Goal: Transaction & Acquisition: Obtain resource

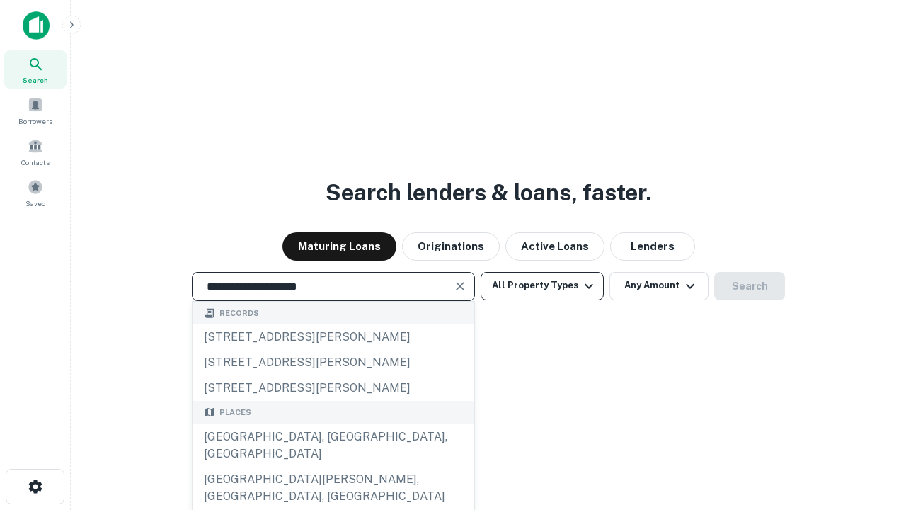
click at [333, 467] on div "Santa Monica, CA, USA" at bounding box center [334, 445] width 282 height 42
click at [542, 285] on button "All Property Types" at bounding box center [542, 286] width 123 height 28
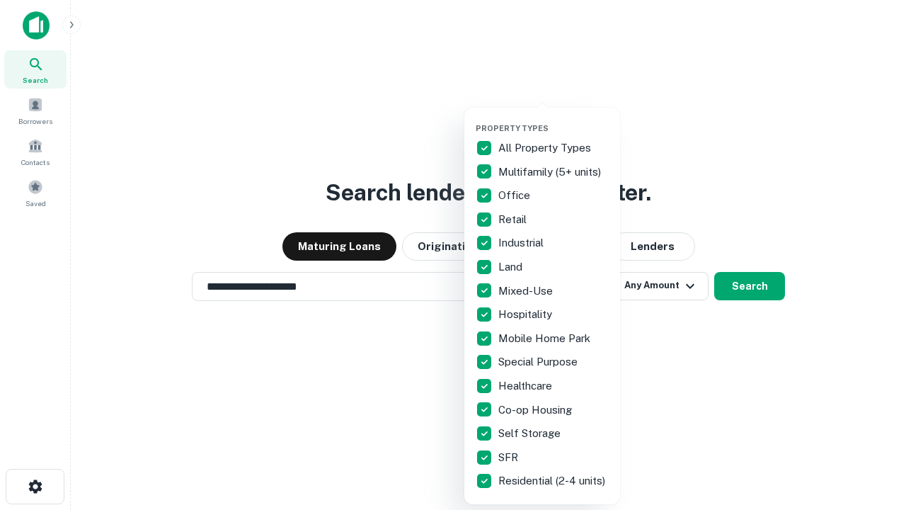
type input "**********"
click at [554, 119] on button "button" at bounding box center [554, 119] width 156 height 1
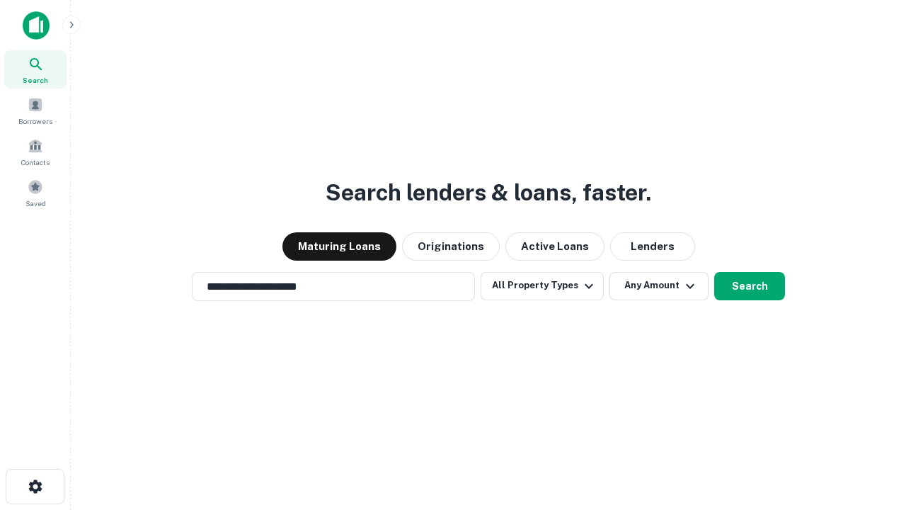
scroll to position [22, 0]
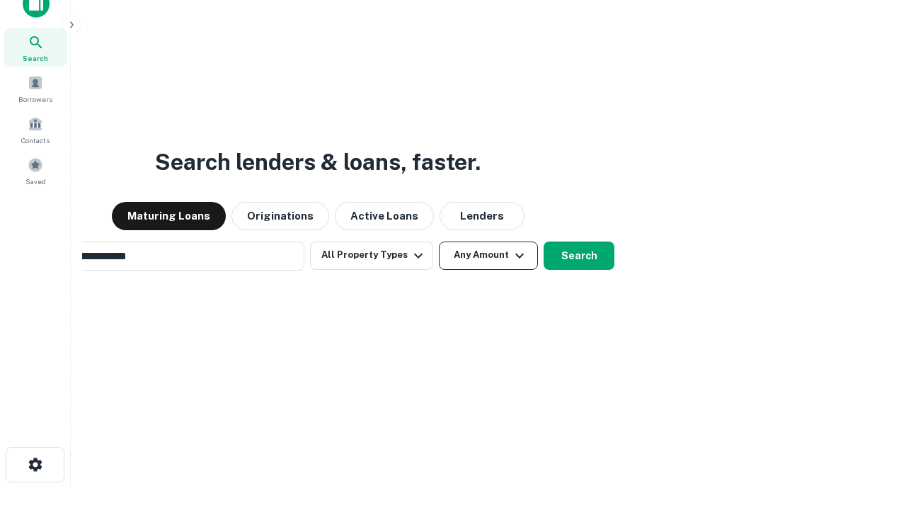
click at [439, 241] on button "Any Amount" at bounding box center [488, 255] width 99 height 28
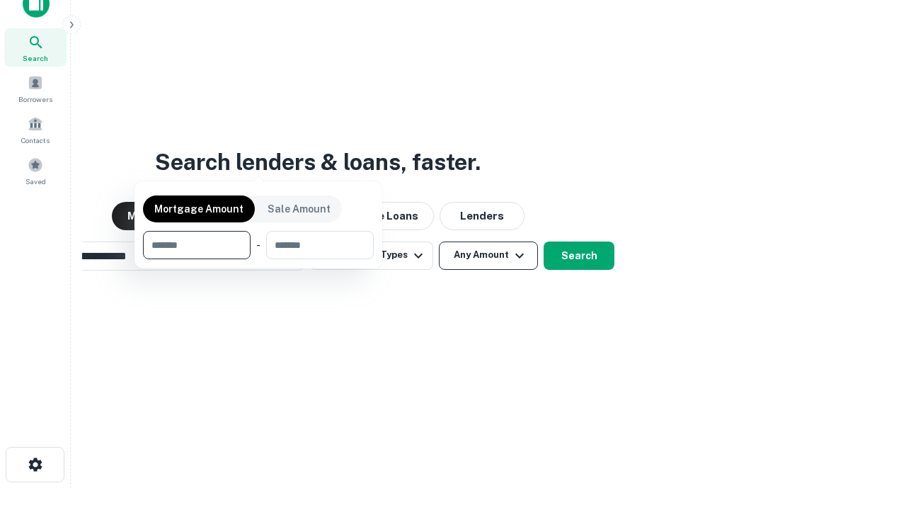
scroll to position [102, 401]
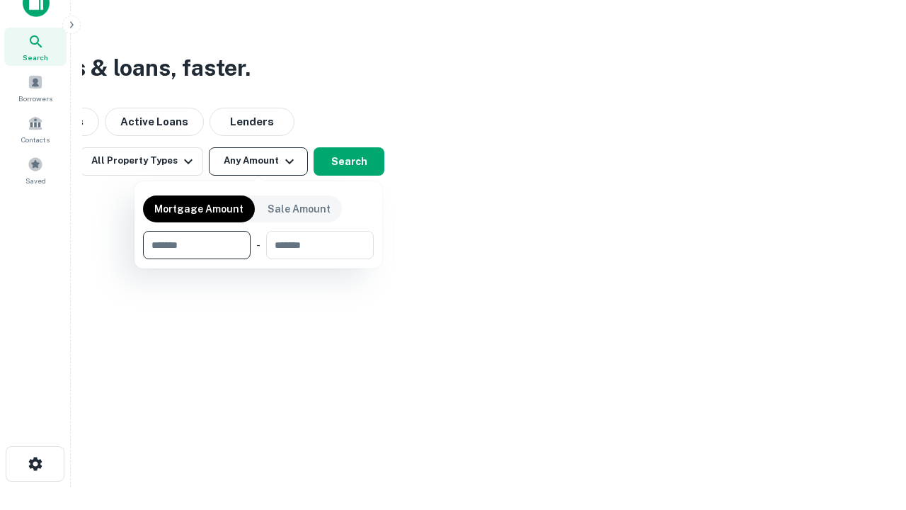
type input "*******"
click at [258, 259] on button "button" at bounding box center [258, 259] width 231 height 1
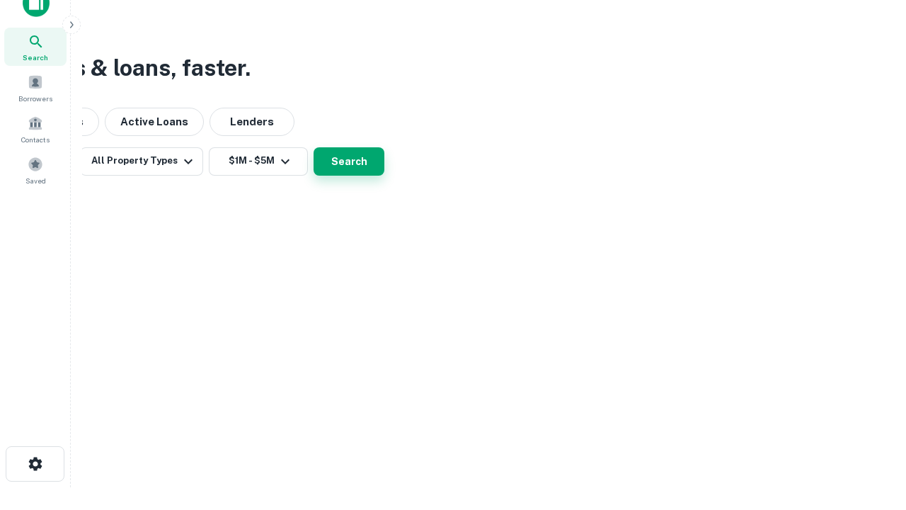
click at [385, 176] on button "Search" at bounding box center [349, 161] width 71 height 28
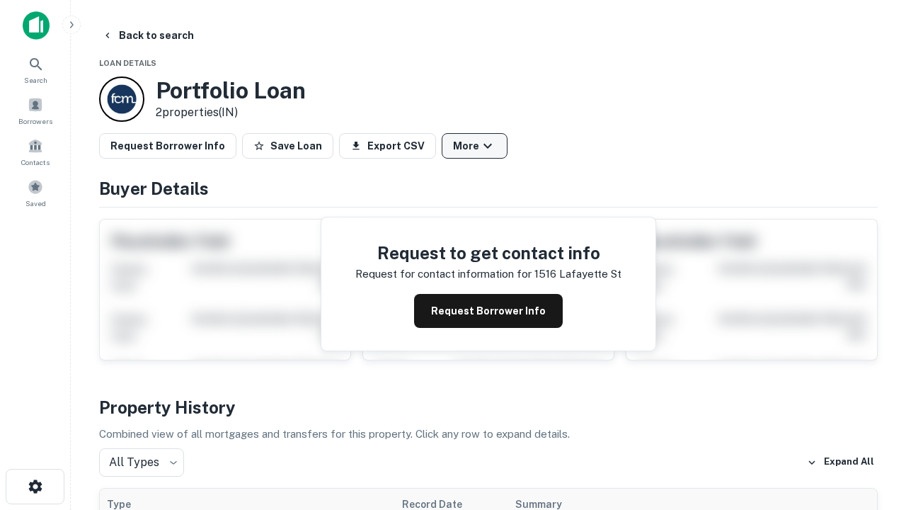
click at [474, 146] on button "More" at bounding box center [475, 145] width 66 height 25
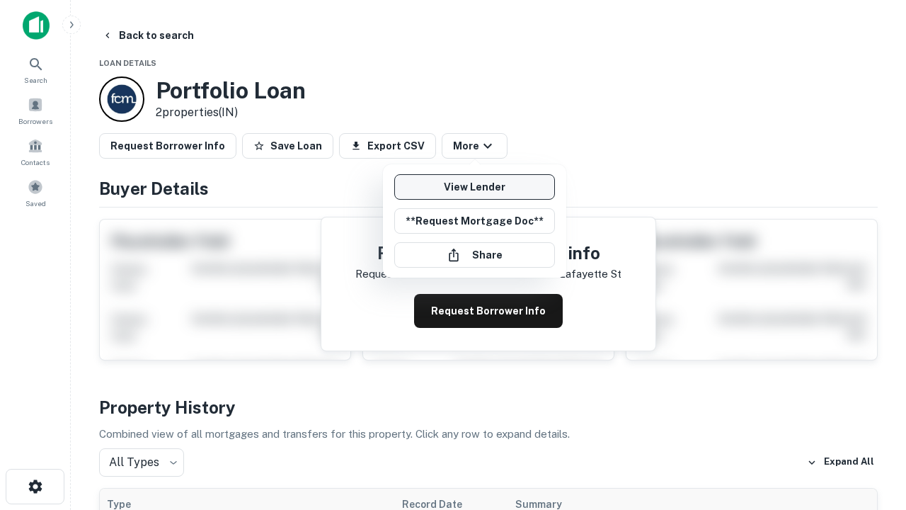
click at [474, 187] on link "View Lender" at bounding box center [474, 186] width 161 height 25
